Goal: Task Accomplishment & Management: Manage account settings

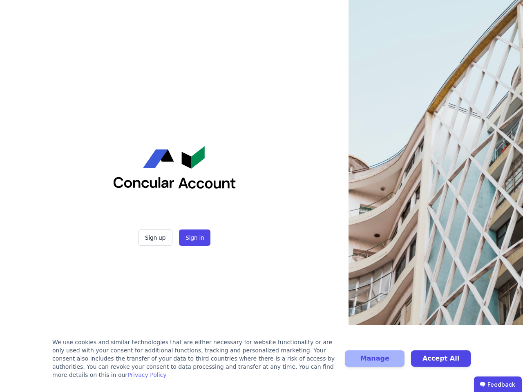
click at [262, 196] on div "Sign up Sign in" at bounding box center [174, 196] width 204 height 392
click at [156, 238] on button "Sign up" at bounding box center [155, 238] width 34 height 16
click at [194, 238] on button "Sign in" at bounding box center [194, 238] width 31 height 16
click at [262, 363] on div "We use cookies and similar technologies that are either necessary for website f…" at bounding box center [193, 358] width 283 height 41
click at [375, 363] on button "Manage" at bounding box center [375, 359] width 60 height 16
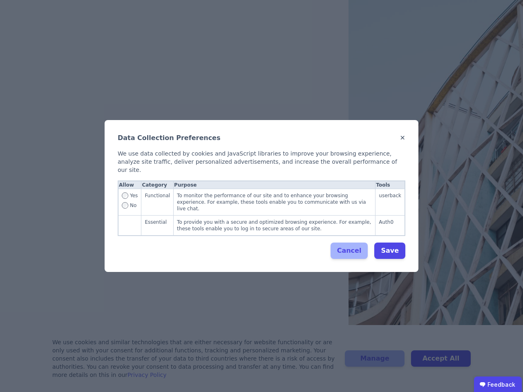
click at [441, 363] on div "Data Collection Preferences ✕ We use data collected by cookies and JavaScript l…" at bounding box center [261, 196] width 523 height 392
click at [498, 385] on ubdiv "Feedback" at bounding box center [498, 385] width 48 height 16
